Goal: Check status

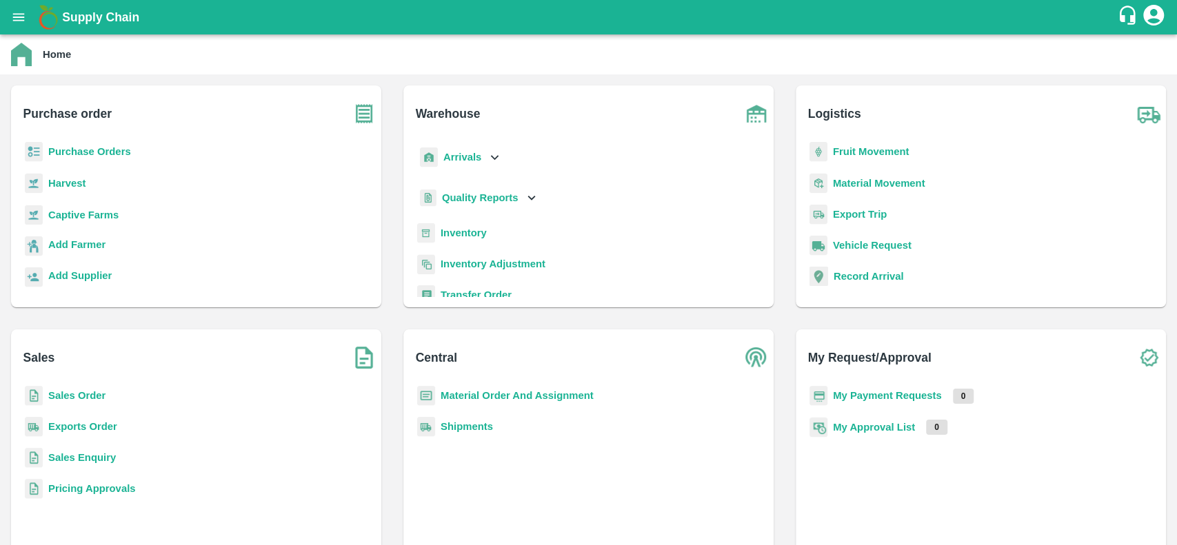
click at [478, 229] on b "Inventory" at bounding box center [464, 233] width 46 height 11
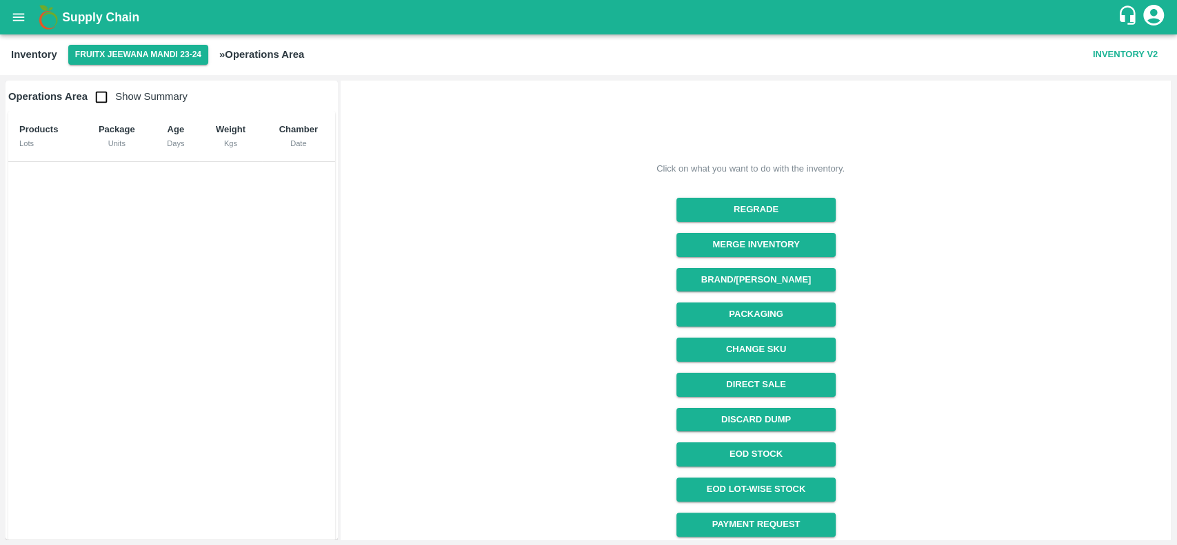
scroll to position [116, 0]
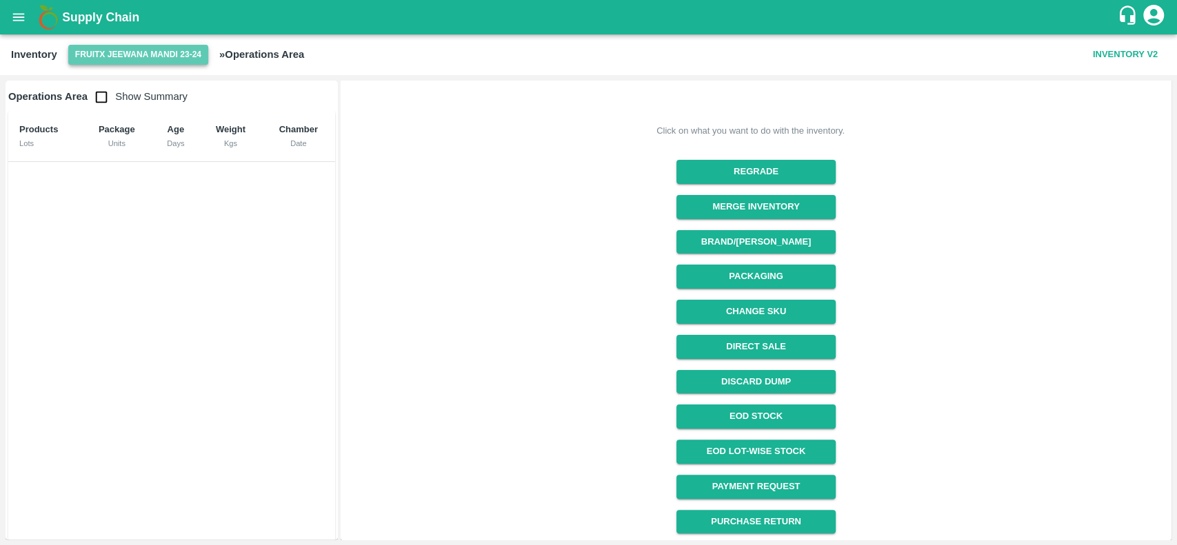
click at [170, 45] on button "FruitX Jeewana Mandi 23-24" at bounding box center [138, 55] width 140 height 20
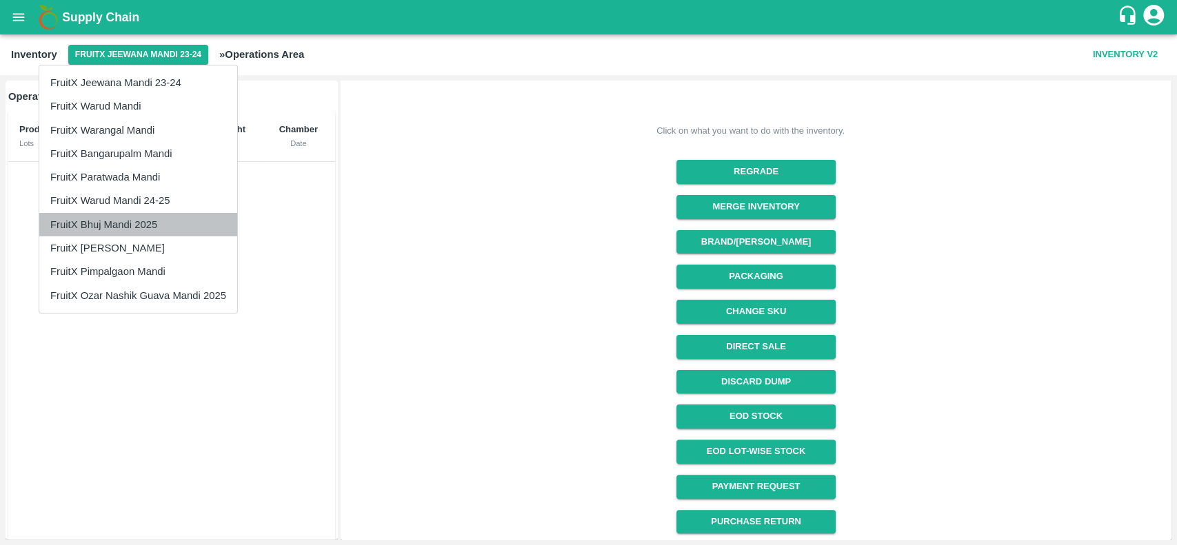
click at [126, 223] on li "FruitX Bhuj Mandi 2025" at bounding box center [138, 224] width 198 height 23
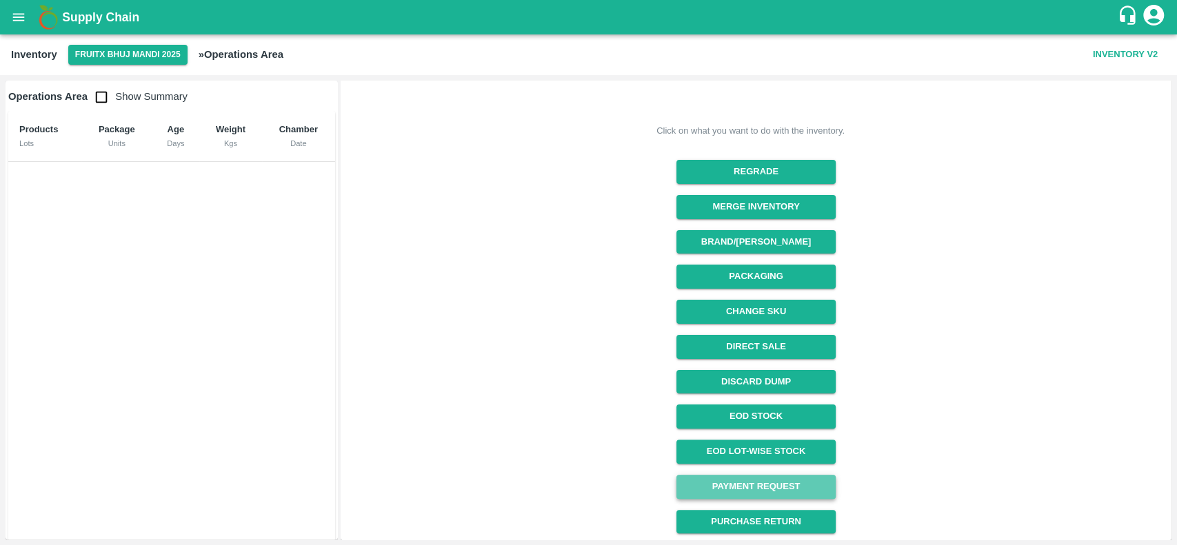
click at [761, 483] on link "Payment Request" at bounding box center [756, 487] width 159 height 24
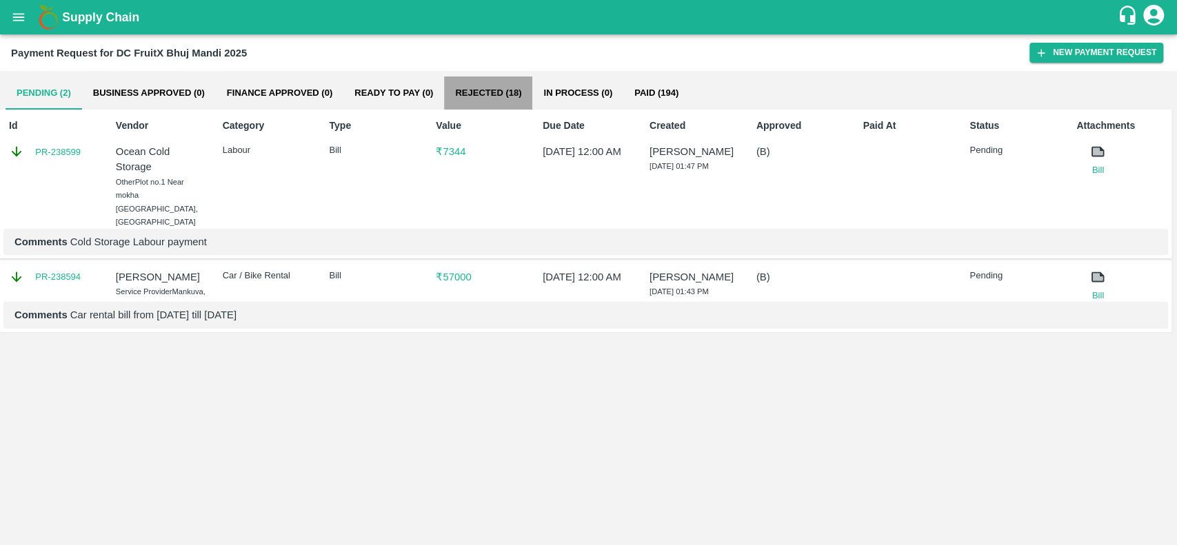
click at [491, 88] on button "Rejected (18)" at bounding box center [488, 93] width 88 height 33
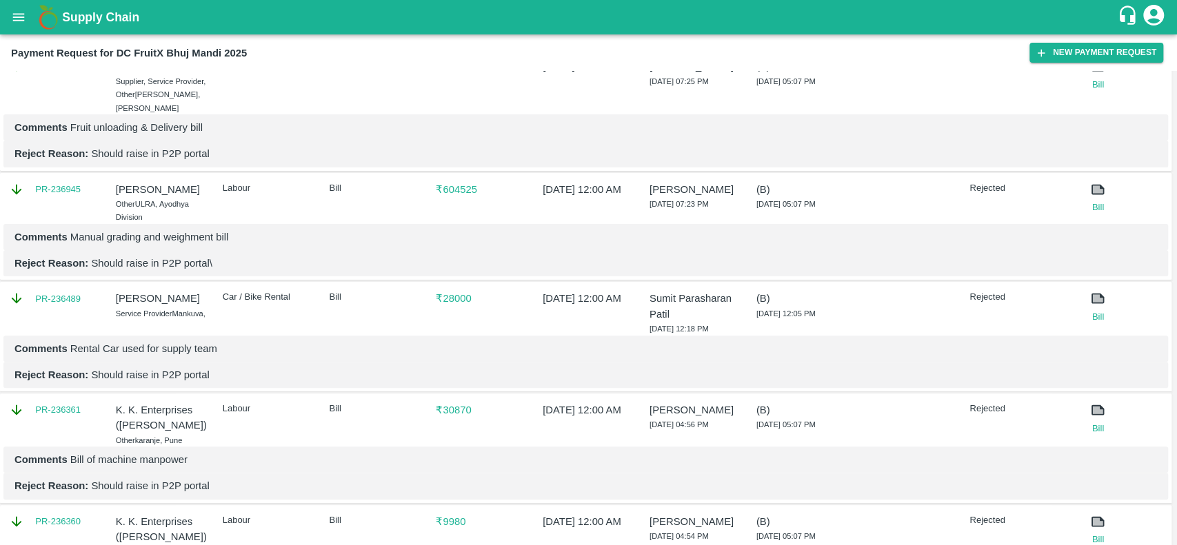
scroll to position [199, 0]
click at [1094, 311] on link "Bill" at bounding box center [1097, 318] width 43 height 14
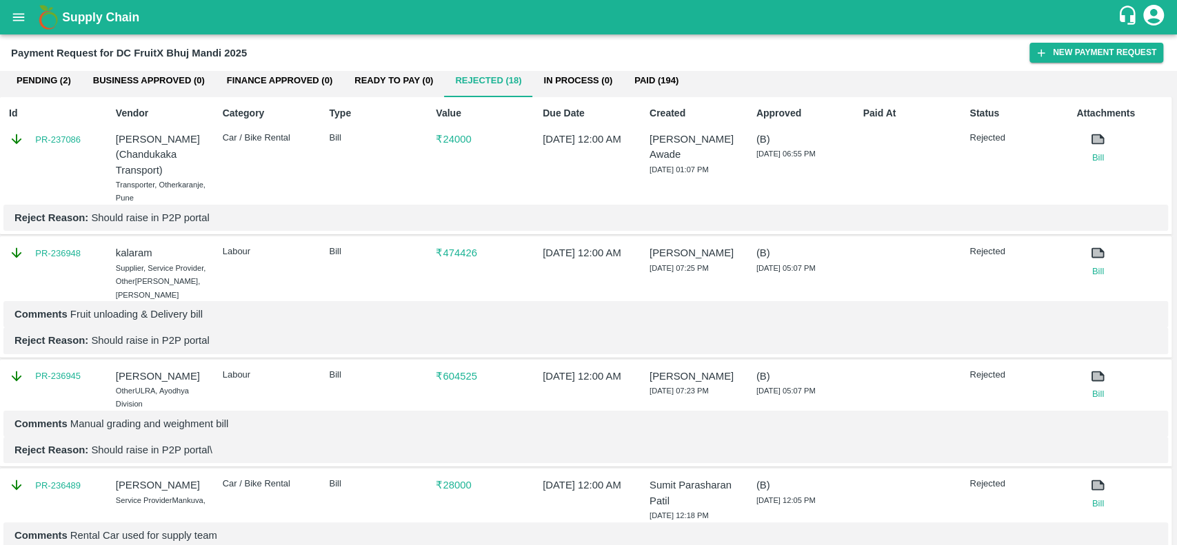
scroll to position [0, 0]
